Goal: Check status: Check status

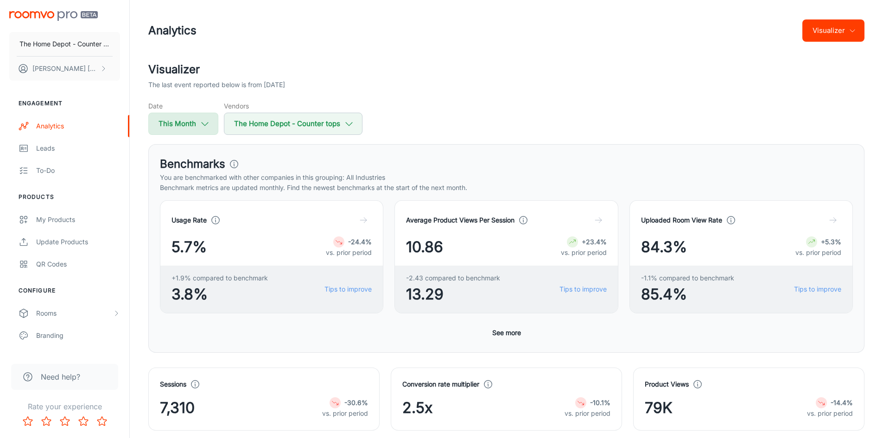
click at [205, 118] on button "This Month" at bounding box center [183, 124] width 70 height 22
select select "7"
select select "2025"
select select "7"
select select "2025"
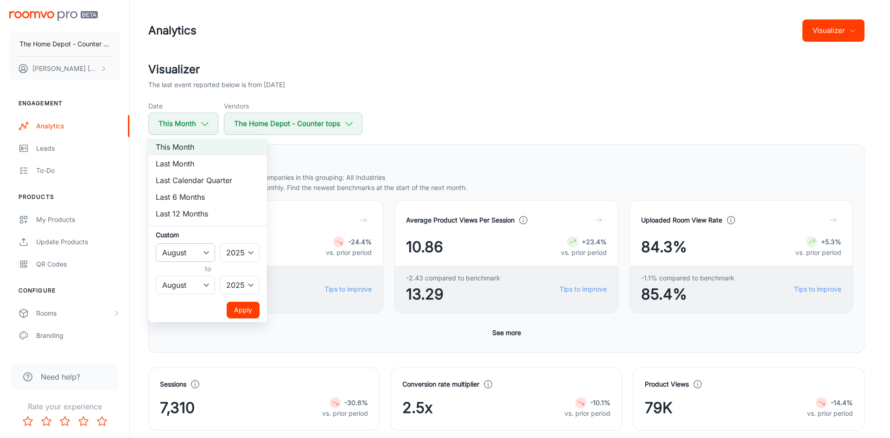
click at [202, 249] on select "January February March April May June July August September October November De…" at bounding box center [185, 252] width 59 height 19
select select "0"
click at [156, 243] on select "January February March April May June July August September October November De…" at bounding box center [185, 252] width 59 height 19
click at [198, 282] on select "January February March April May June July August September October November De…" at bounding box center [185, 285] width 59 height 19
select select "6"
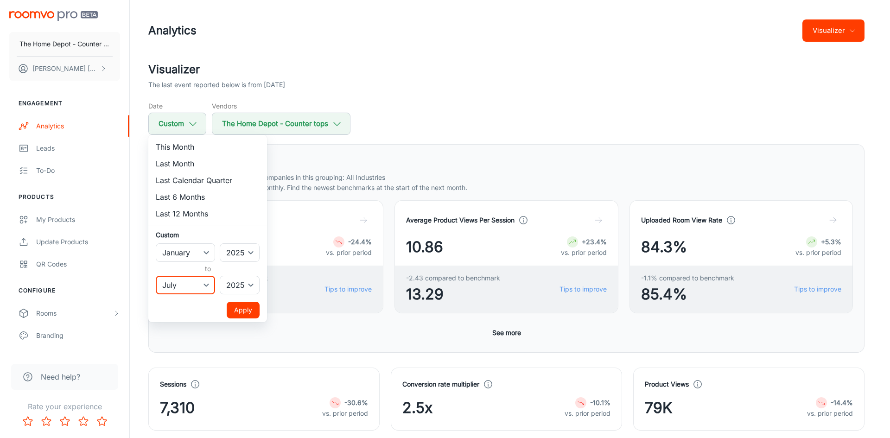
click at [156, 276] on select "January February March April May June July August September October November De…" at bounding box center [185, 285] width 59 height 19
click at [247, 307] on button "Apply" at bounding box center [243, 310] width 33 height 17
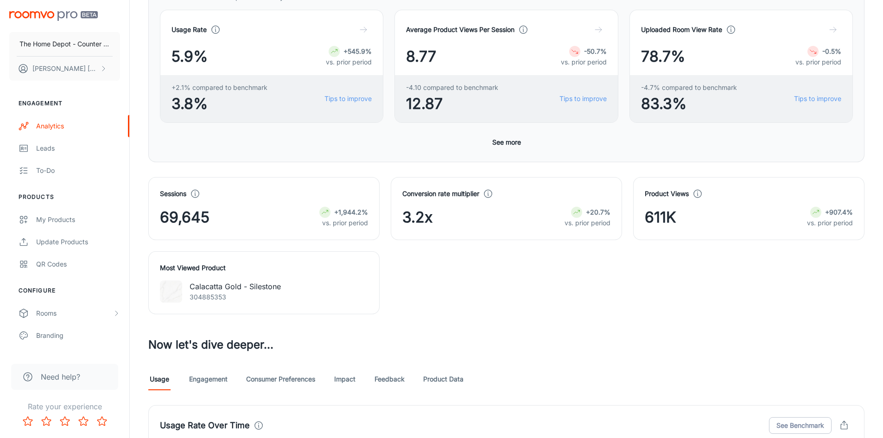
scroll to position [232, 0]
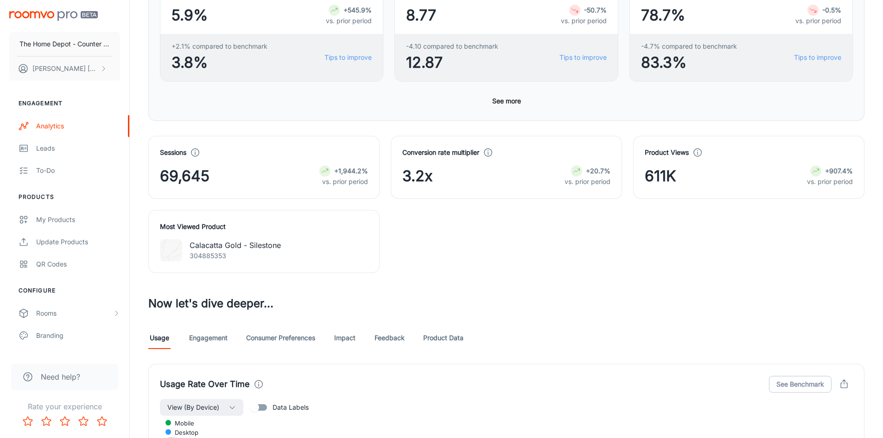
click at [434, 336] on link "Product Data" at bounding box center [443, 338] width 40 height 22
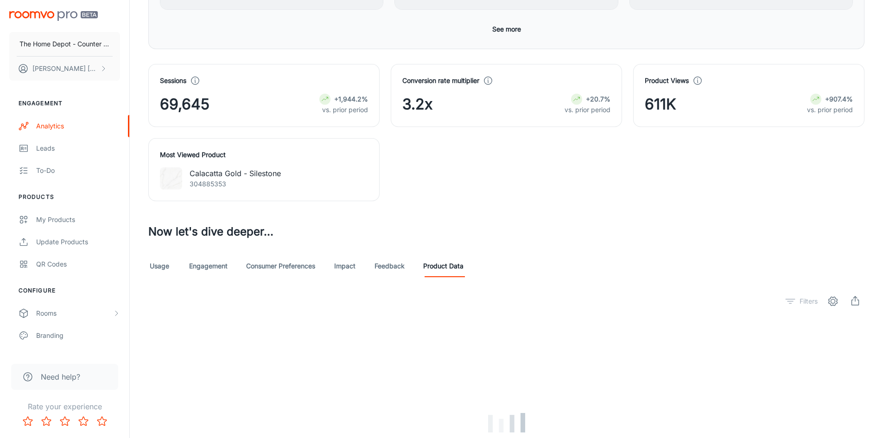
scroll to position [417, 0]
